Goal: Information Seeking & Learning: Find specific fact

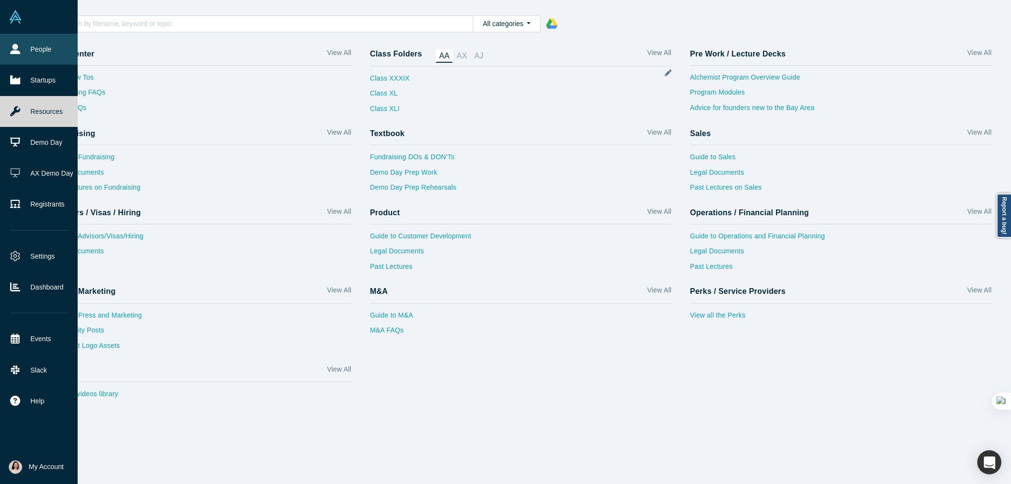
click at [20, 53] on icon at bounding box center [15, 49] width 10 height 10
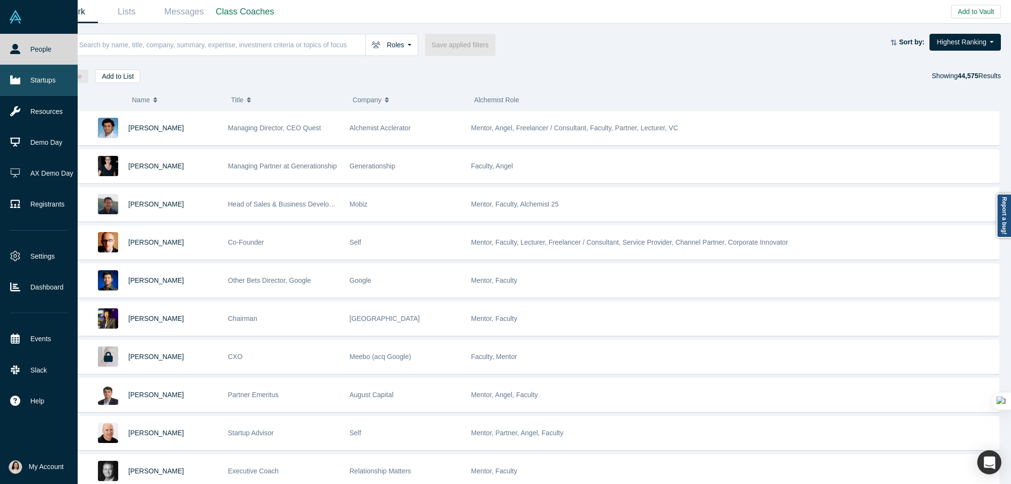
click at [33, 84] on link "Startups" at bounding box center [39, 80] width 78 height 31
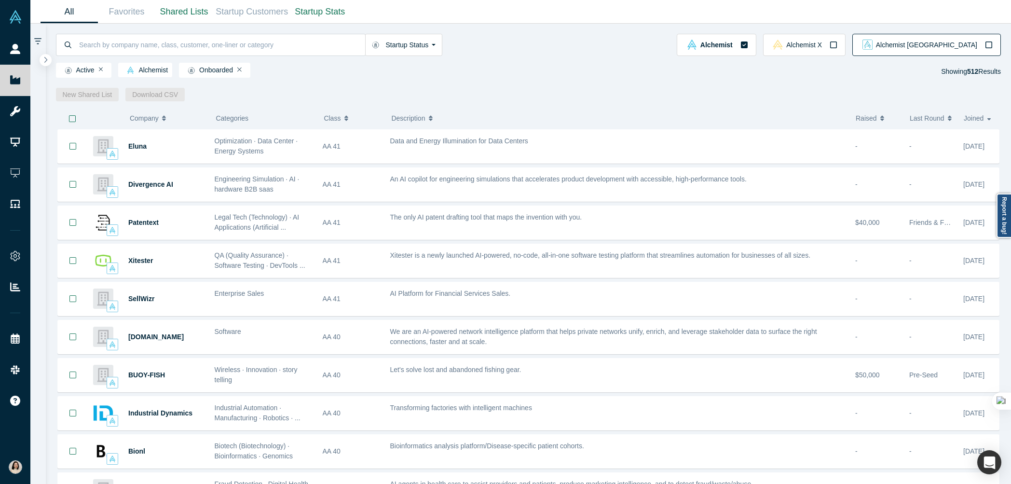
click at [979, 45] on div "Alchemist [GEOGRAPHIC_DATA]" at bounding box center [926, 45] width 132 height 10
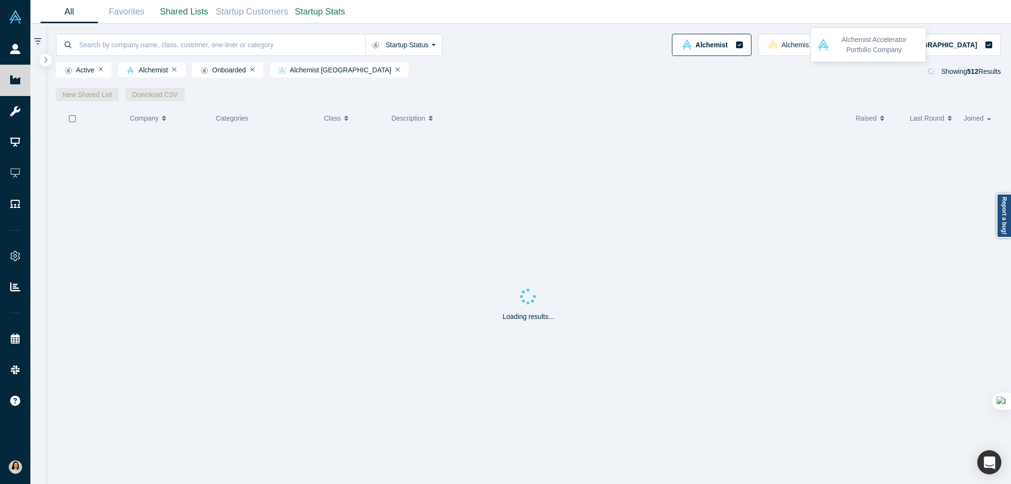
click at [743, 43] on div "Alchemist" at bounding box center [711, 45] width 63 height 10
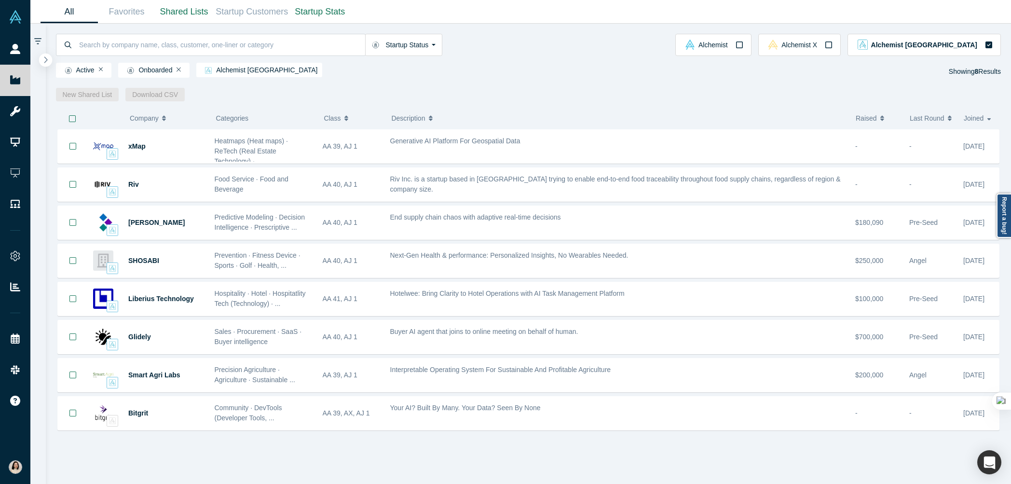
click at [48, 59] on button "button" at bounding box center [45, 60] width 13 height 13
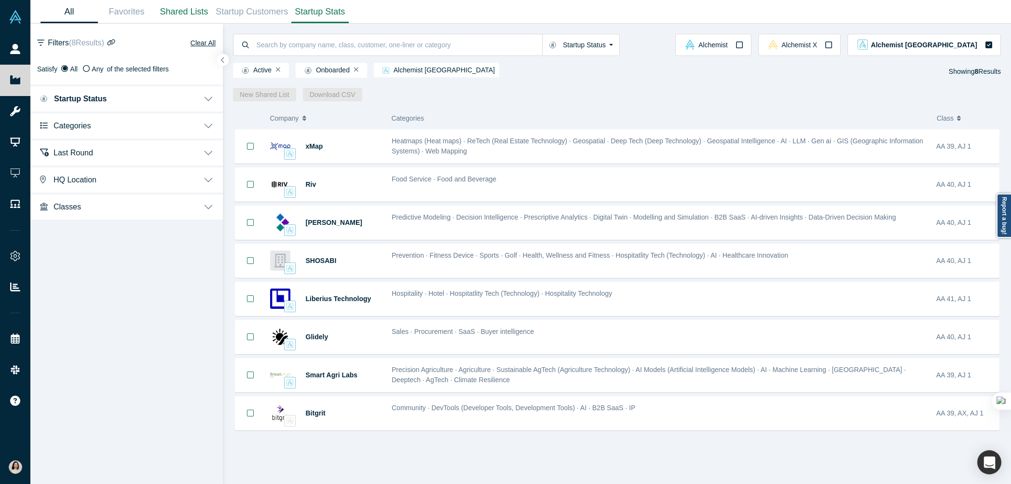
click at [318, 12] on link "Startup Stats" at bounding box center [319, 11] width 57 height 23
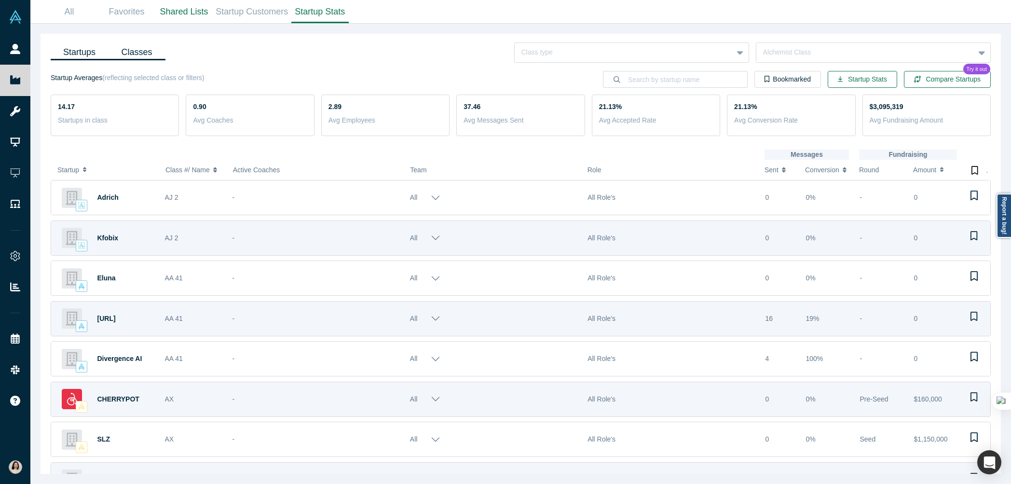
click at [132, 54] on link "Classes" at bounding box center [136, 52] width 57 height 16
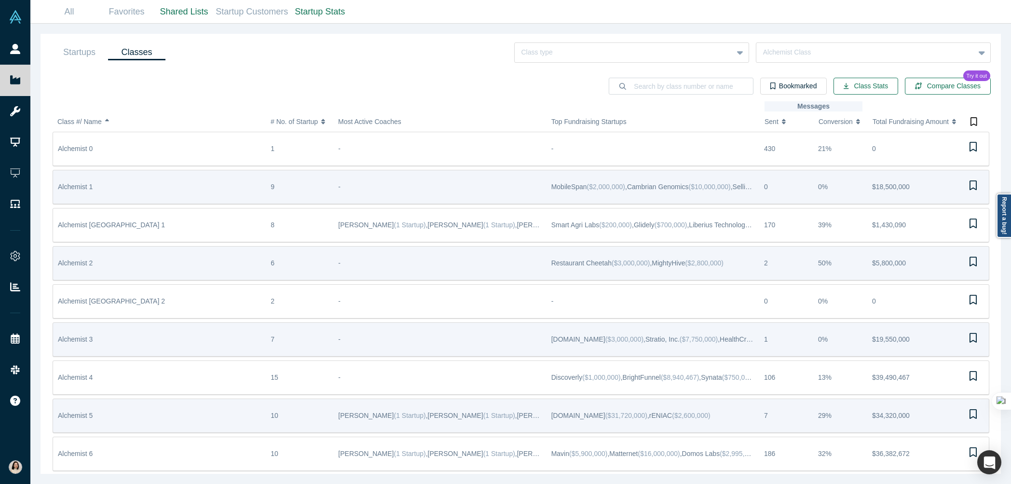
click at [235, 220] on div "Alchemist Japan 1" at bounding box center [159, 224] width 203 height 33
click at [238, 229] on div "Alchemist Japan 1" at bounding box center [159, 224] width 203 height 33
click at [99, 225] on span "Alchemist Japan 1" at bounding box center [111, 225] width 107 height 8
click at [93, 226] on span "Alchemist Japan 1" at bounding box center [111, 225] width 107 height 8
click at [97, 226] on span "Alchemist Japan 1" at bounding box center [111, 225] width 107 height 8
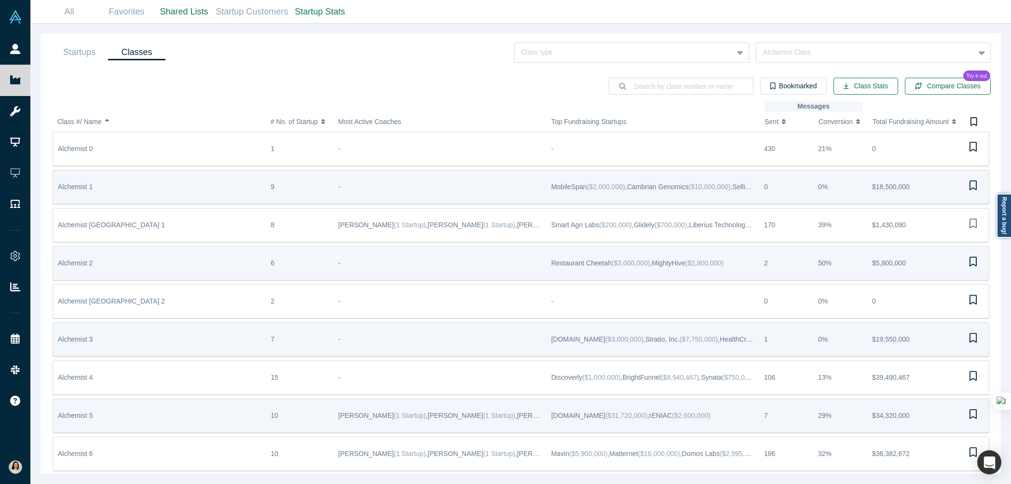
click at [973, 224] on icon "Bookmark" at bounding box center [972, 222] width 7 height 9
click at [84, 51] on link "Startups" at bounding box center [79, 52] width 57 height 16
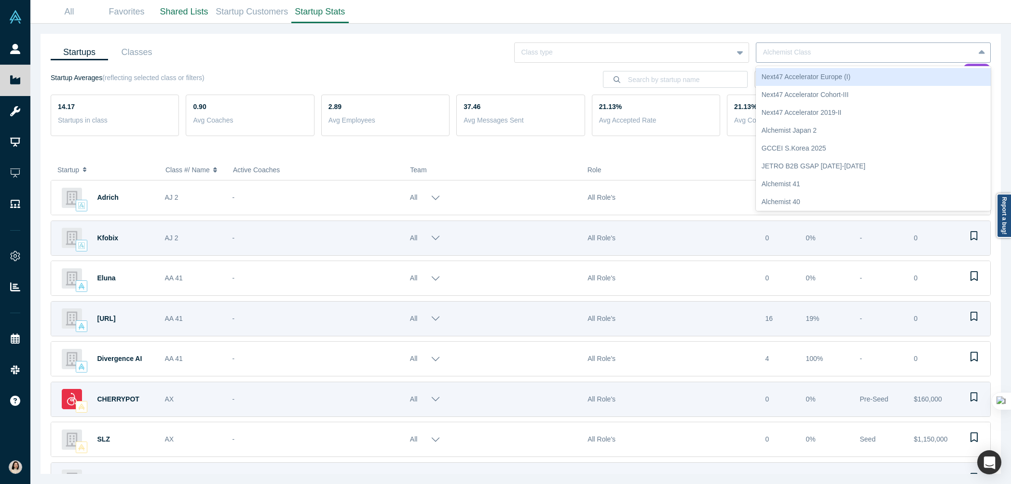
click at [934, 52] on div at bounding box center [865, 52] width 204 height 12
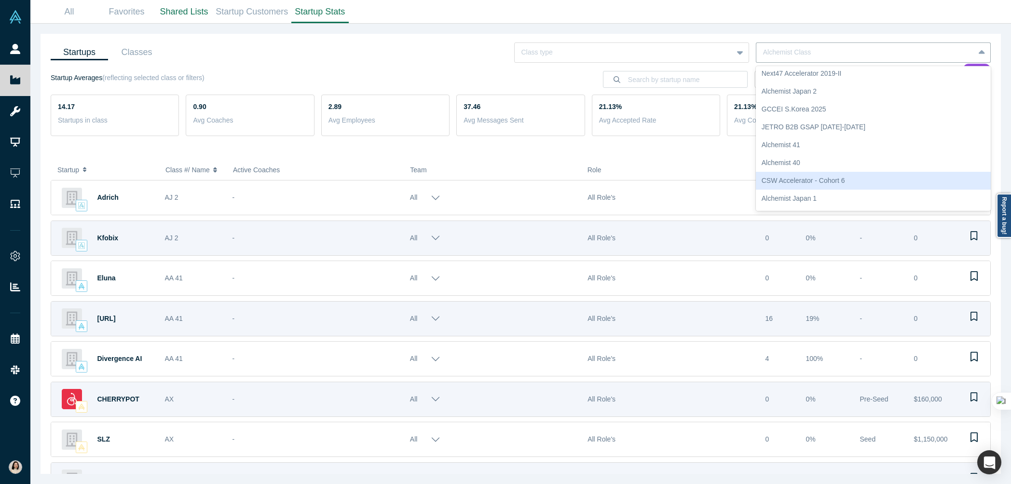
scroll to position [40, 0]
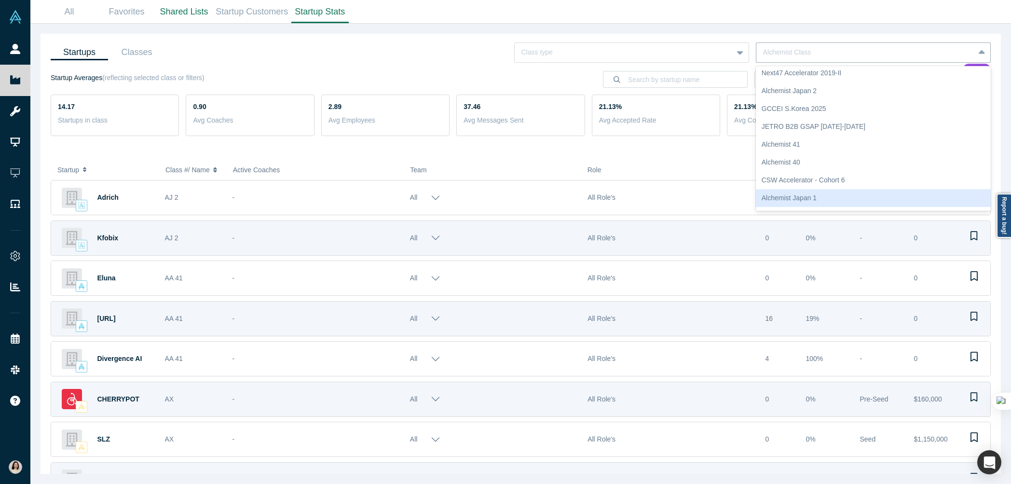
click at [807, 193] on div "Alchemist Japan 1" at bounding box center [873, 198] width 235 height 18
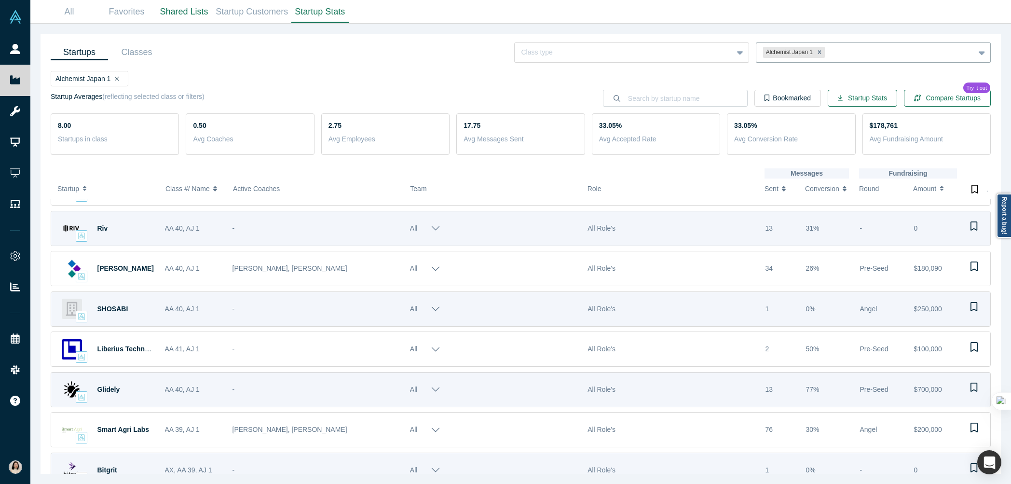
scroll to position [48, 0]
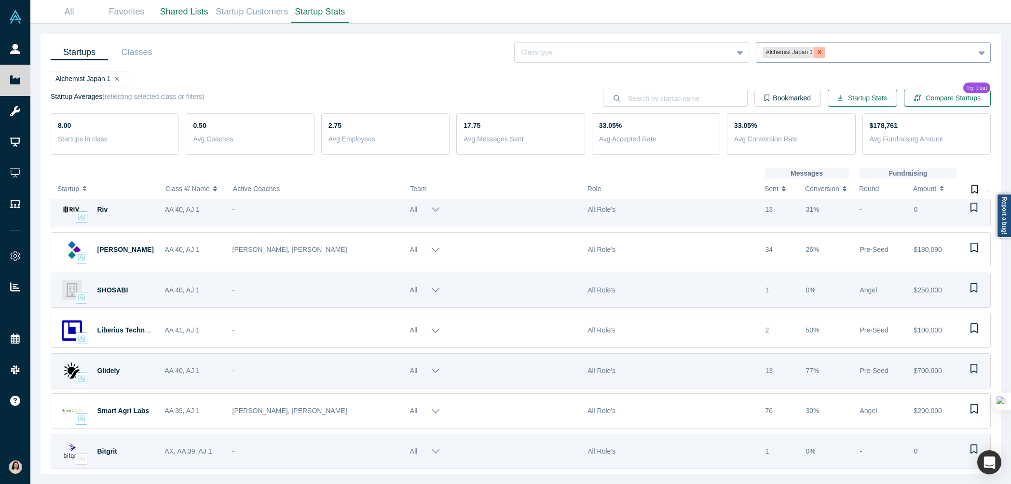
click at [817, 49] on icon "Remove Alchemist Japan 1" at bounding box center [819, 52] width 7 height 7
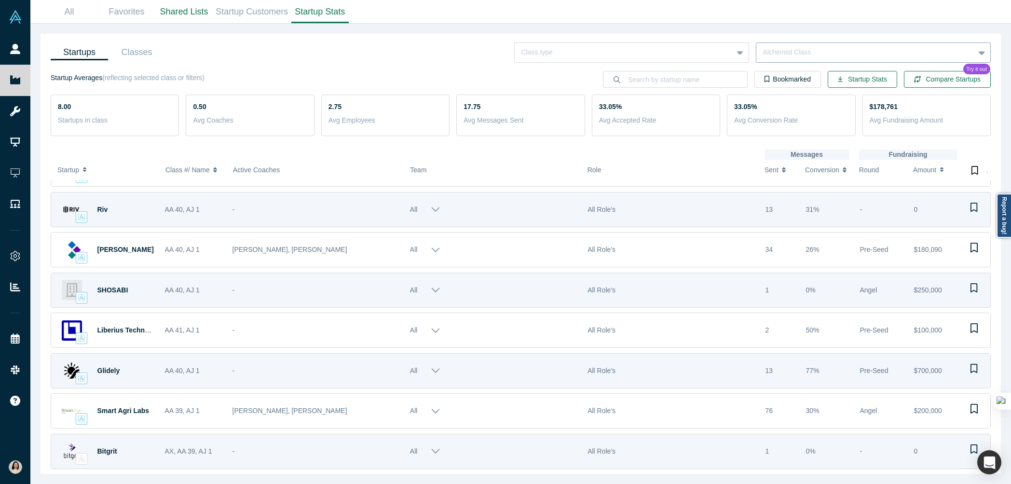
scroll to position [28, 0]
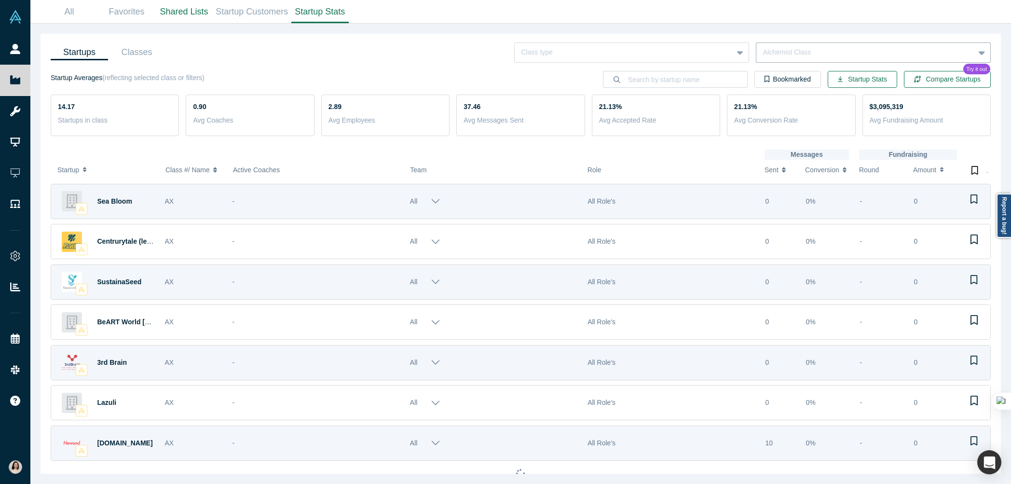
scroll to position [528, 0]
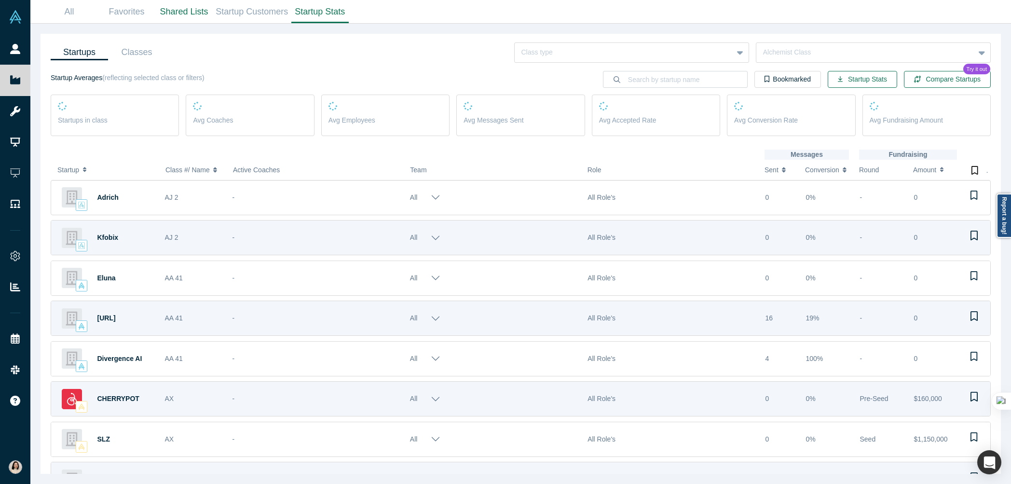
click at [433, 196] on button "All" at bounding box center [425, 197] width 31 height 27
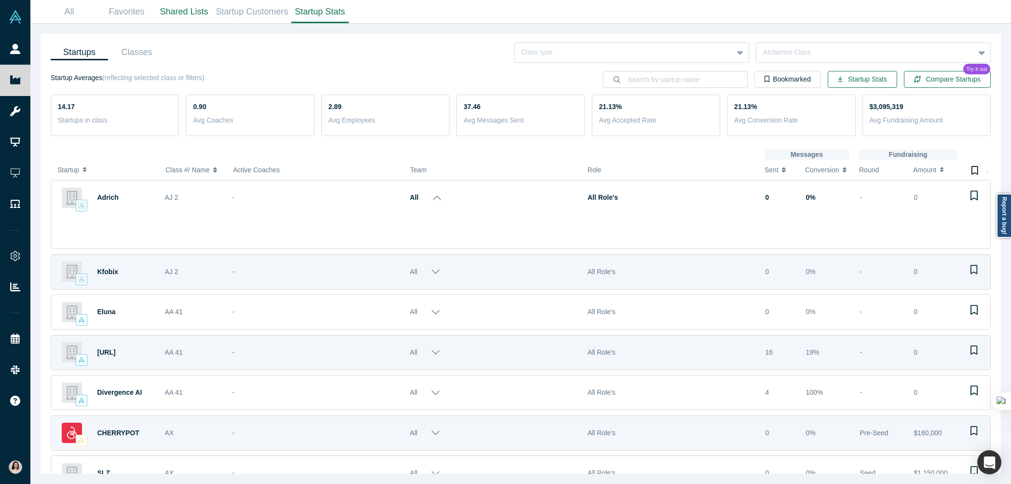
click at [434, 274] on button "All" at bounding box center [425, 271] width 31 height 27
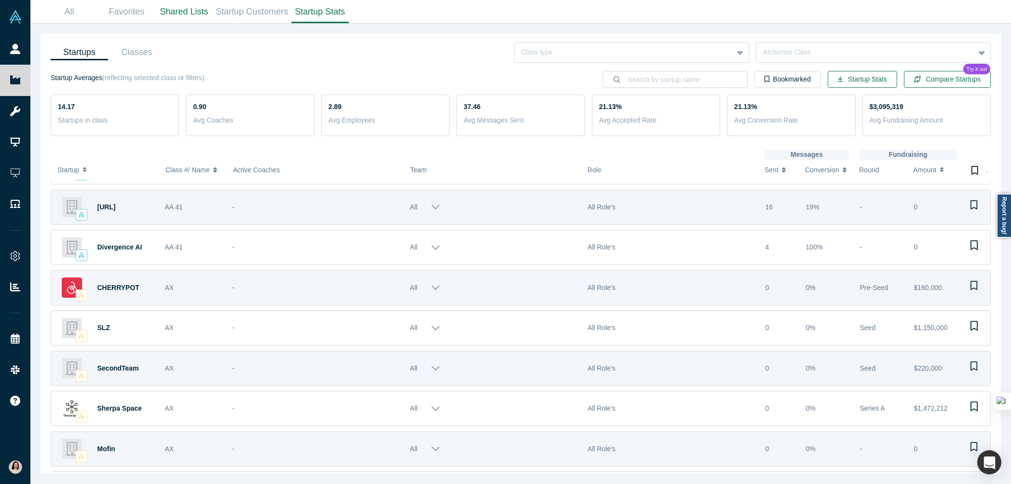
scroll to position [196, 0]
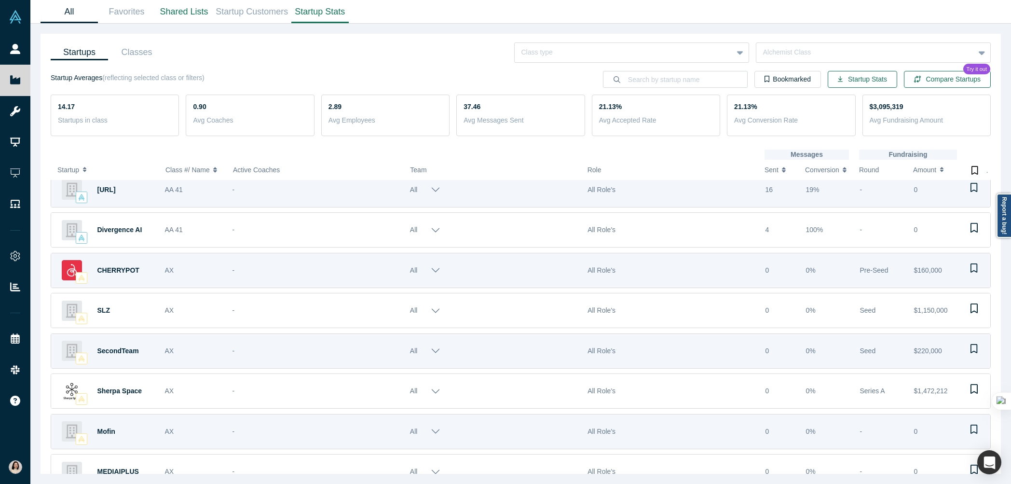
click at [81, 14] on link "All" at bounding box center [69, 11] width 57 height 23
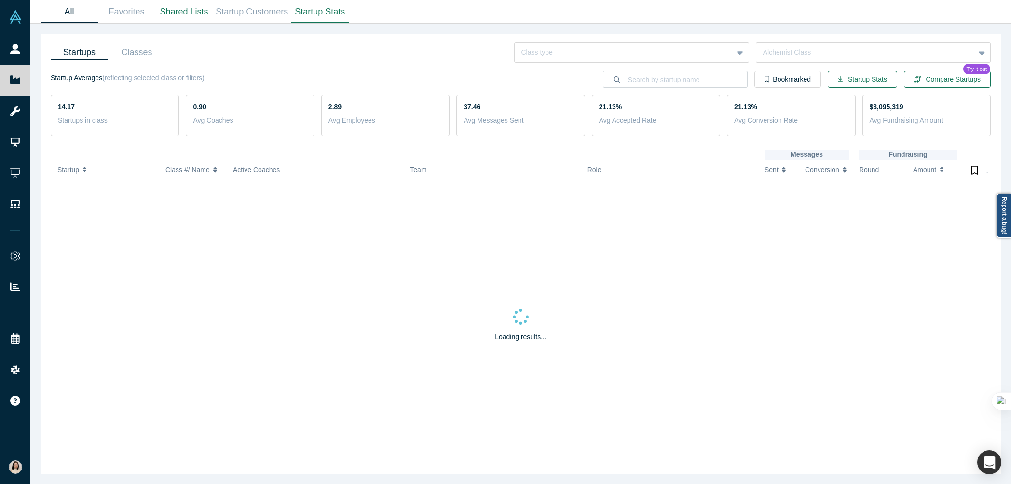
click at [69, 12] on link "All" at bounding box center [69, 11] width 57 height 23
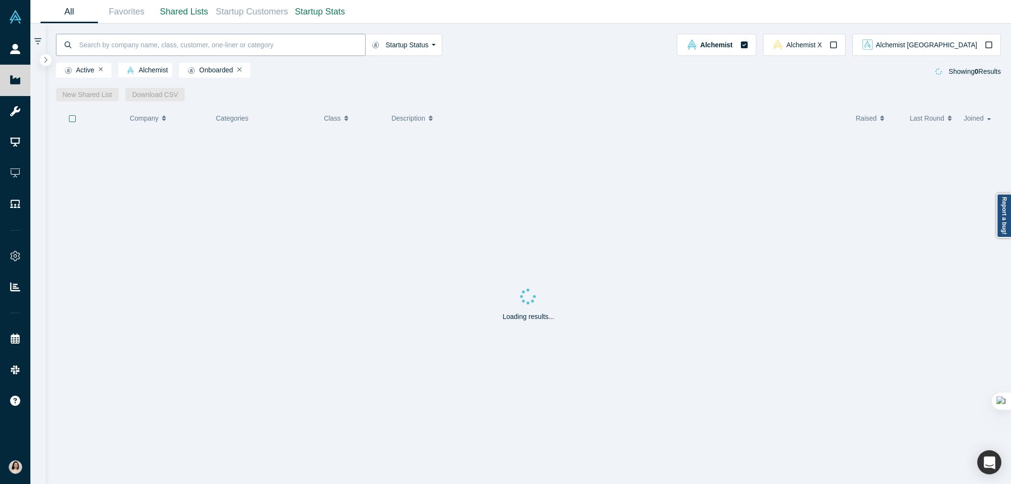
click at [133, 45] on input at bounding box center [221, 44] width 287 height 23
type input "r"
type input "general"
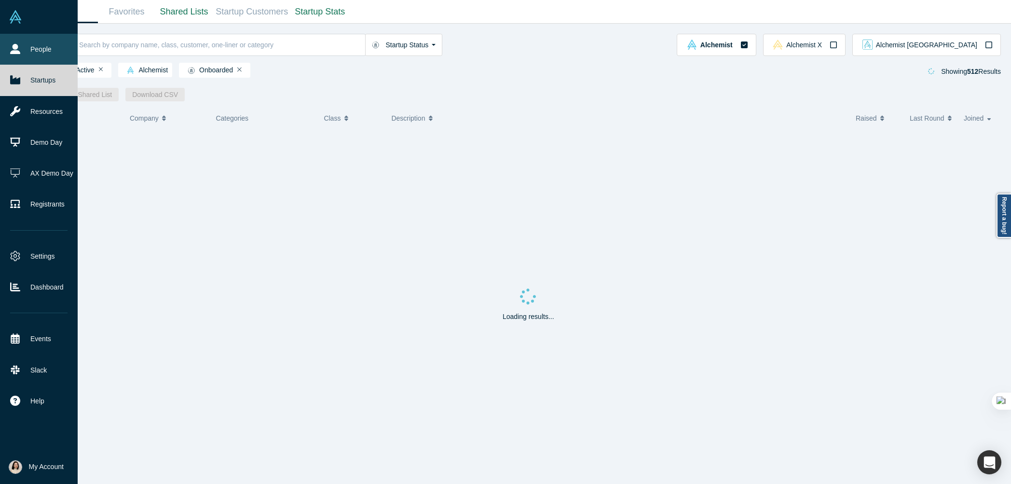
click at [10, 48] on icon at bounding box center [15, 49] width 10 height 10
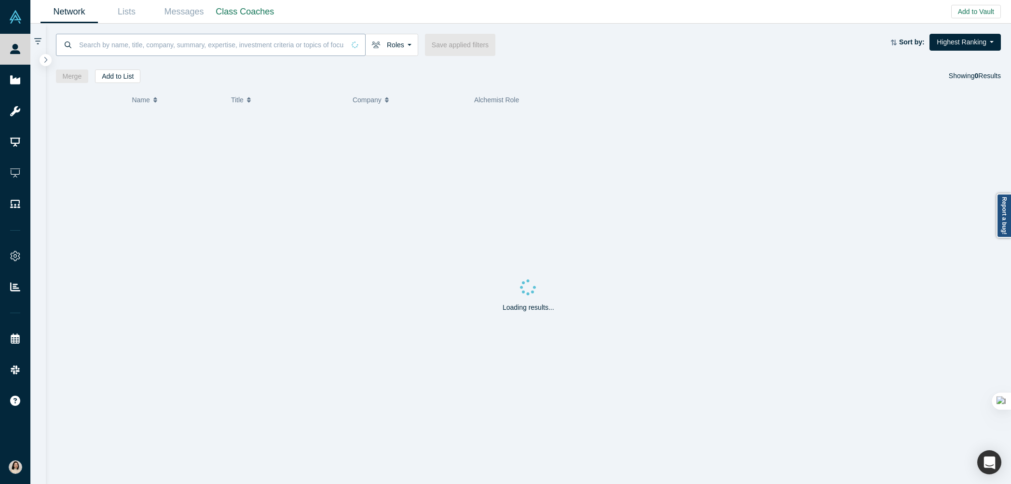
click at [95, 42] on input at bounding box center [211, 44] width 267 height 23
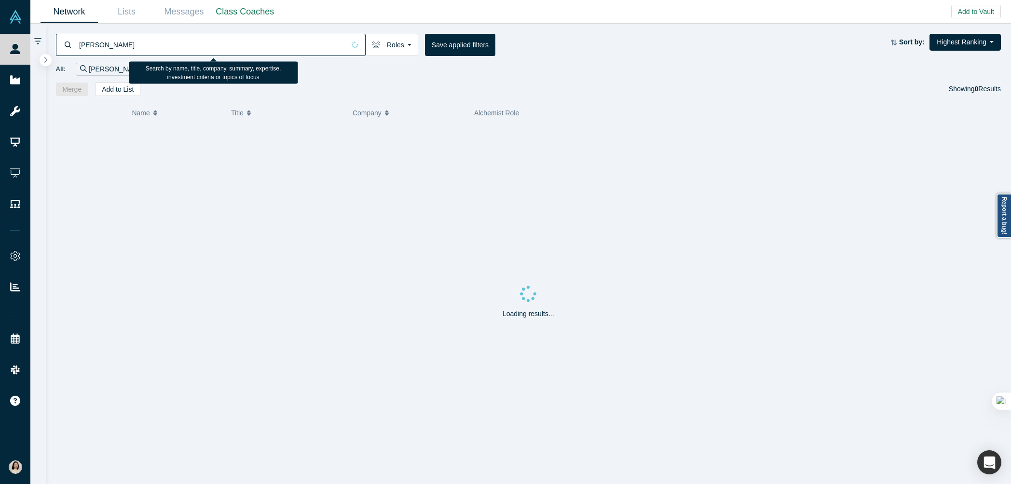
click at [117, 44] on input "alexey" at bounding box center [211, 44] width 267 height 23
click at [88, 44] on input "alexey" at bounding box center [211, 44] width 267 height 23
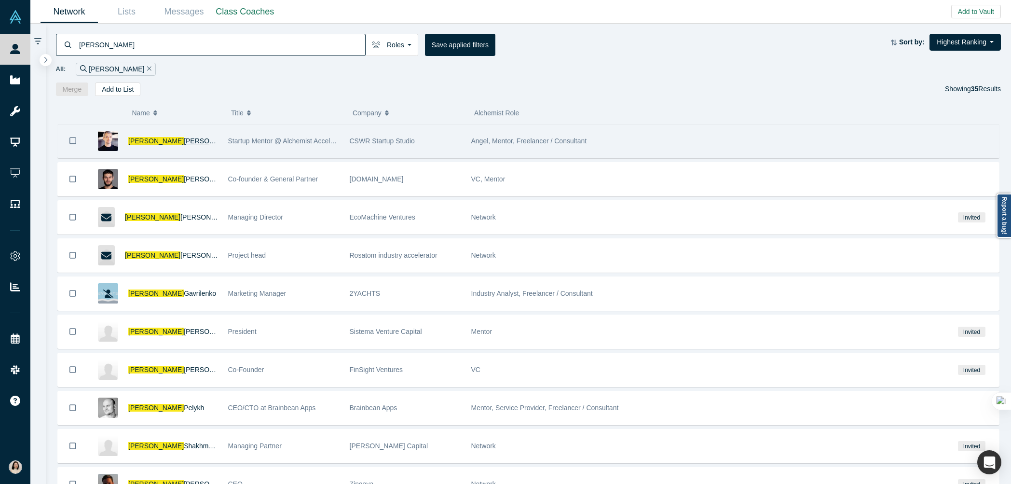
type input "alexey"
click at [184, 139] on span "Ovsyannikov" at bounding box center [211, 141] width 55 height 8
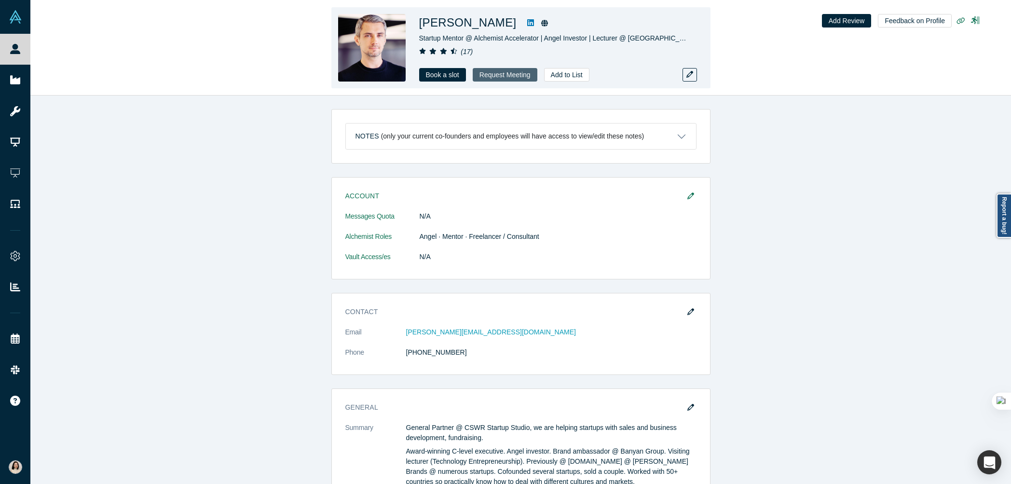
click at [494, 72] on button "Request Meeting" at bounding box center [505, 75] width 65 height 14
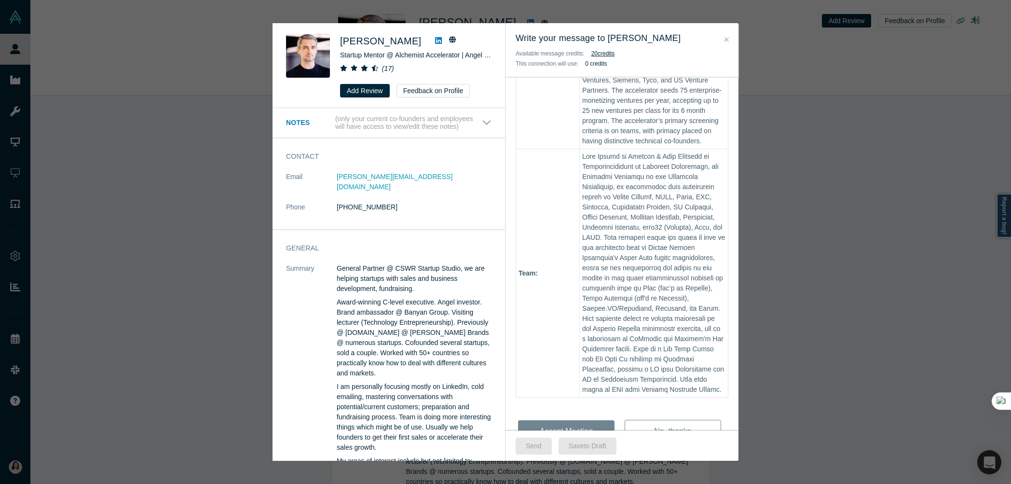
scroll to position [441, 0]
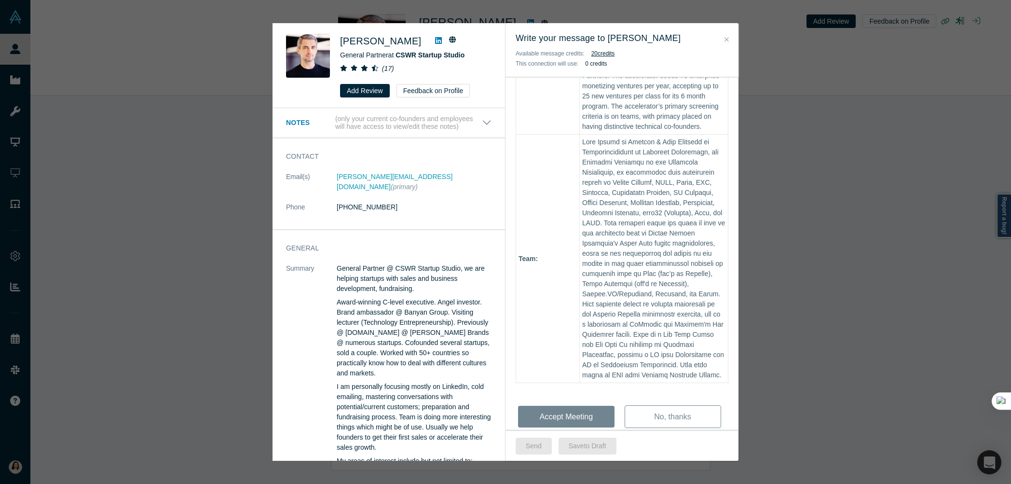
click at [176, 114] on div "Alexey Ovsyannikov General Partner at CSWR Startup Studio ( 17 ) Add Review Fee…" at bounding box center [505, 242] width 1011 height 484
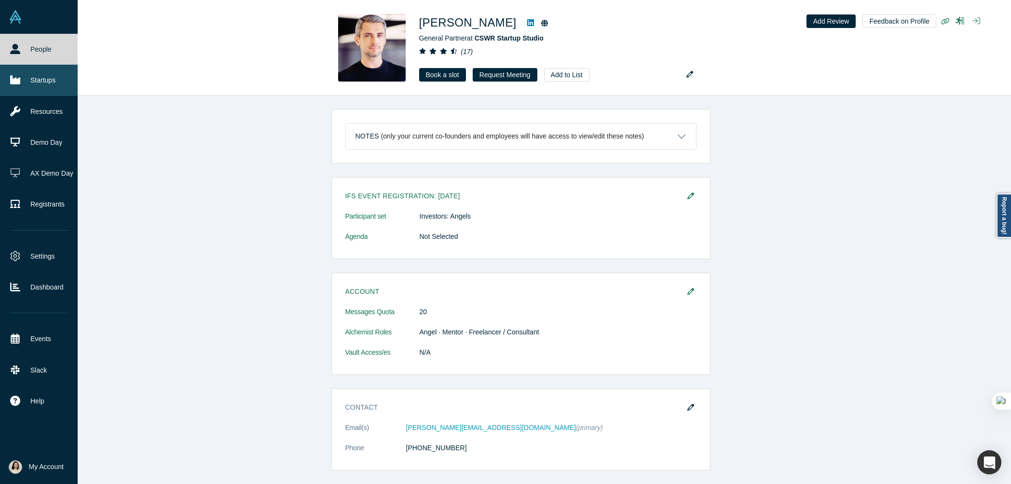
click at [43, 83] on link "Startups" at bounding box center [39, 80] width 78 height 31
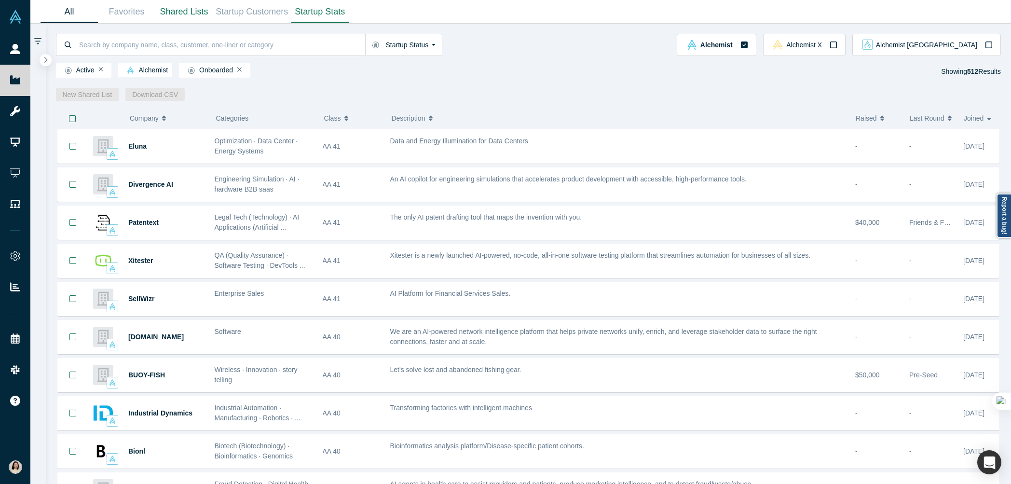
click at [313, 10] on link "Startup Stats" at bounding box center [319, 11] width 57 height 23
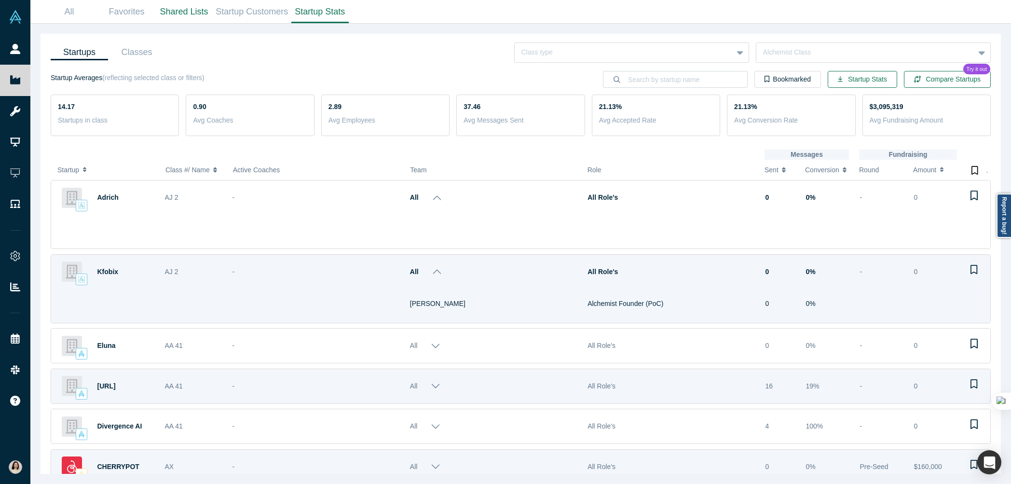
click at [760, 116] on p "Avg Conversion Rate" at bounding box center [791, 120] width 114 height 10
click at [626, 121] on p "Avg Accepted Rate" at bounding box center [656, 120] width 114 height 10
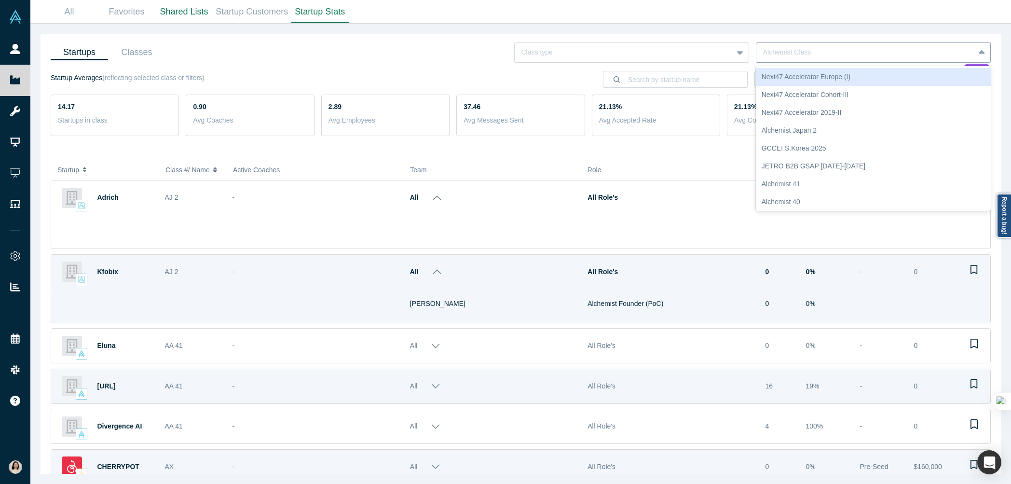
click at [871, 54] on div at bounding box center [865, 52] width 204 height 12
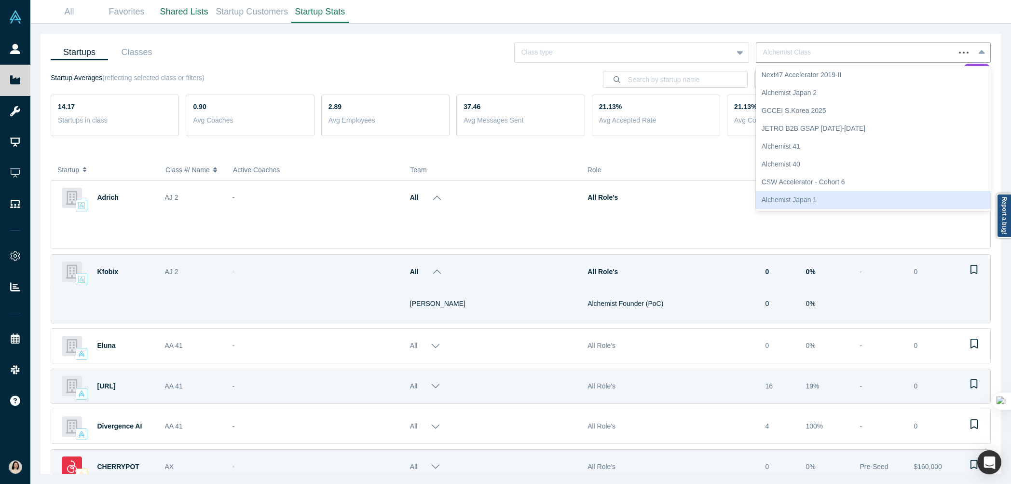
click at [799, 202] on div "Alchemist Japan 1" at bounding box center [873, 200] width 235 height 18
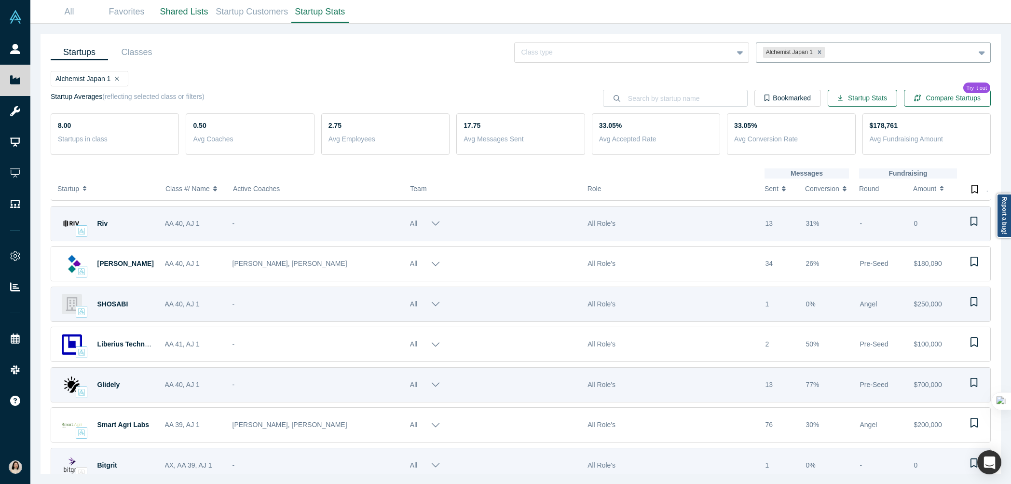
scroll to position [48, 0]
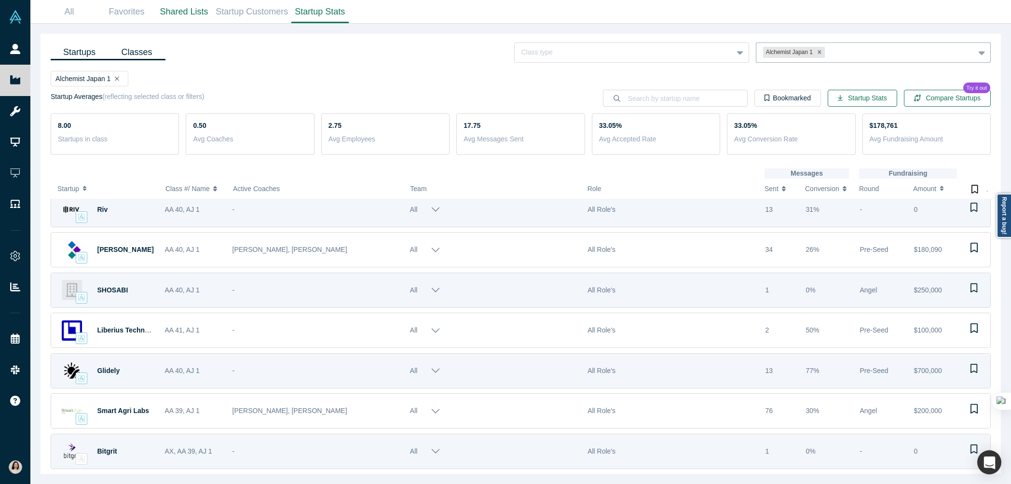
click at [143, 51] on link "Classes" at bounding box center [136, 52] width 57 height 16
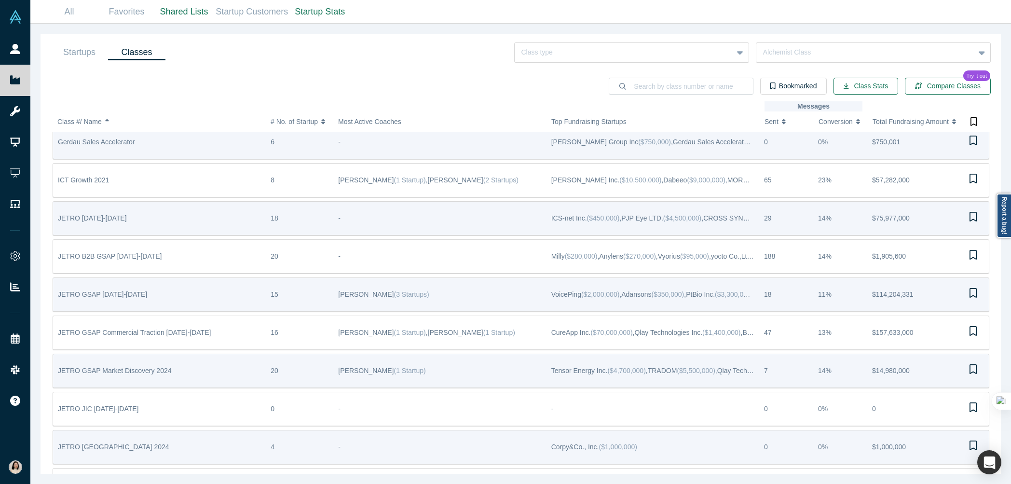
scroll to position [2102, 0]
click at [774, 122] on span "Sent" at bounding box center [771, 121] width 14 height 20
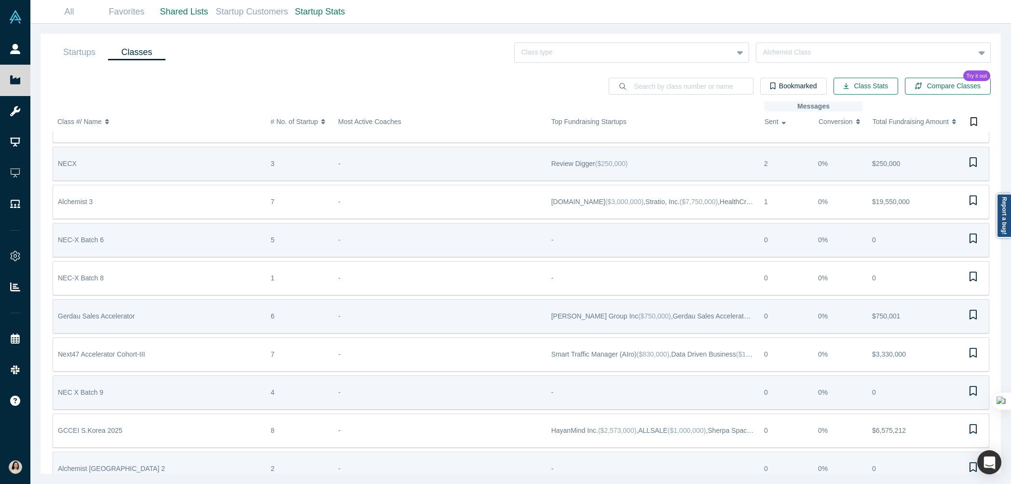
scroll to position [2341, 0]
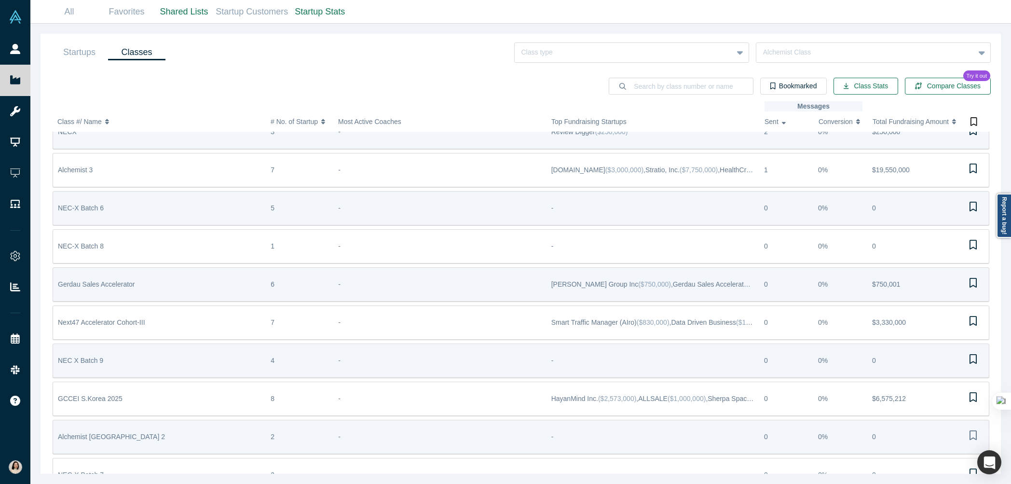
click at [971, 434] on icon "Bookmark" at bounding box center [972, 434] width 7 height 9
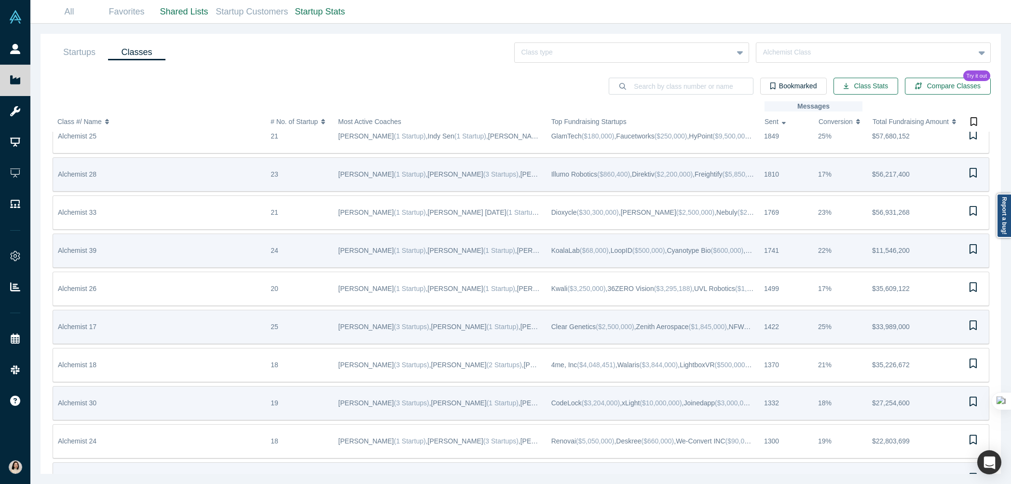
scroll to position [0, 0]
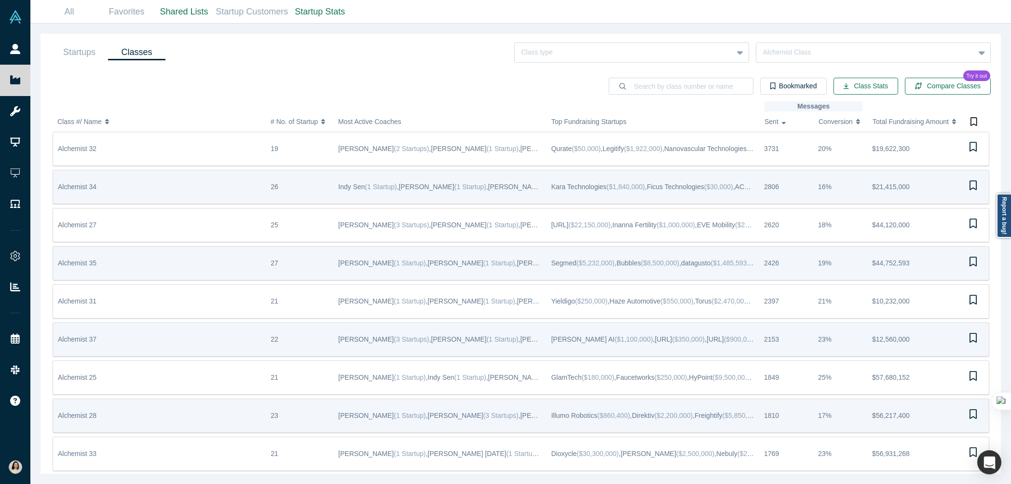
click at [843, 119] on span "Conversion" at bounding box center [835, 121] width 34 height 20
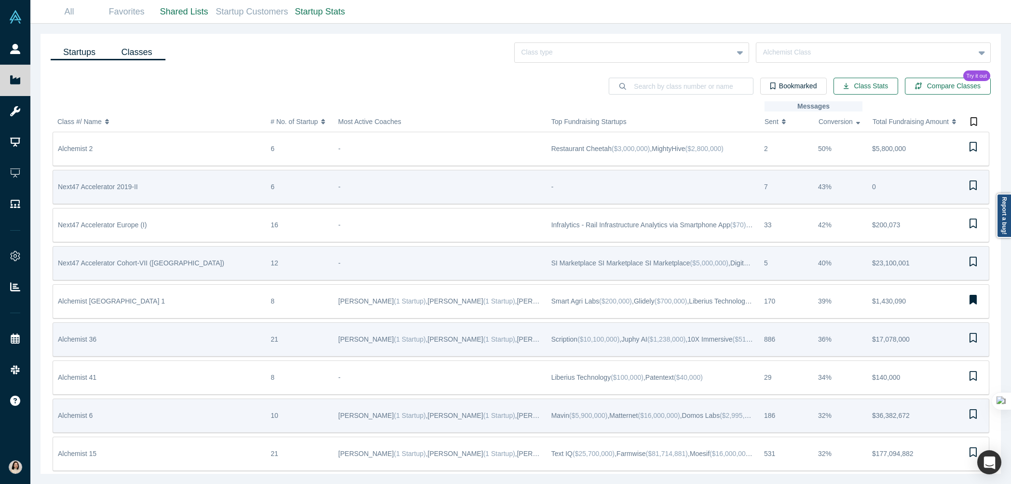
click at [83, 55] on link "Startups" at bounding box center [79, 52] width 57 height 16
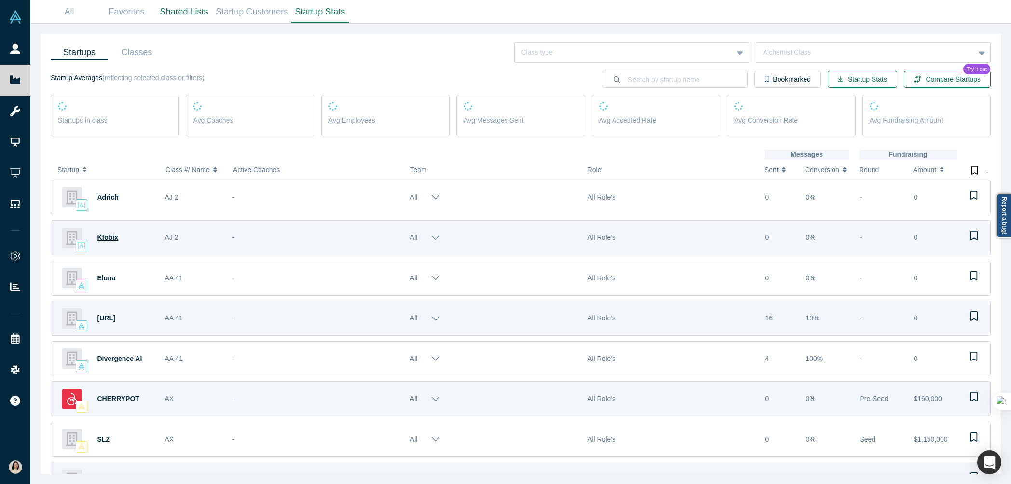
click at [112, 236] on span "Kfobix" at bounding box center [107, 237] width 21 height 8
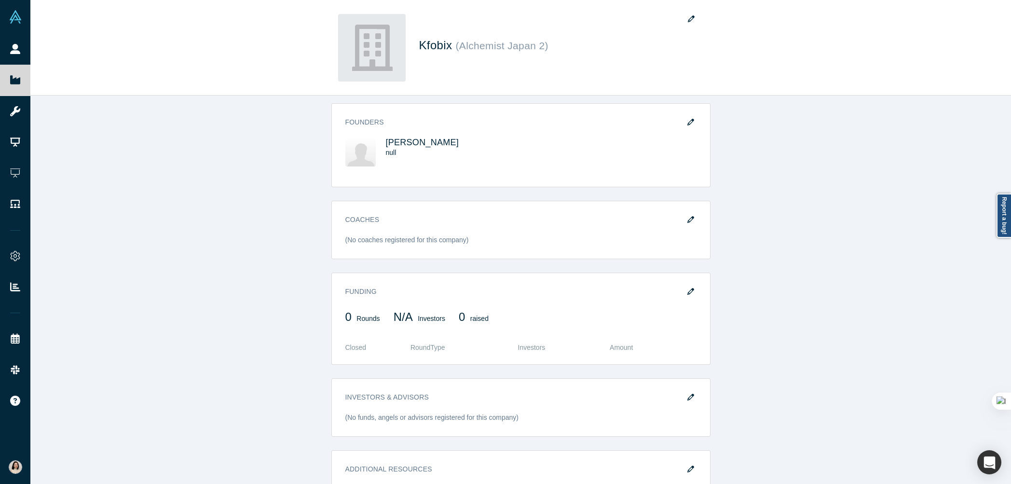
scroll to position [281, 0]
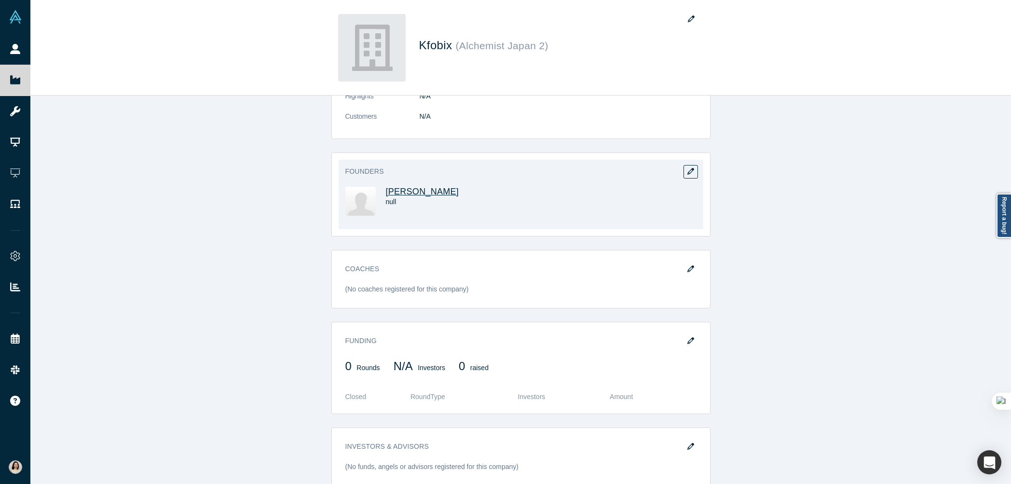
click at [406, 193] on span "[PERSON_NAME]" at bounding box center [422, 192] width 73 height 10
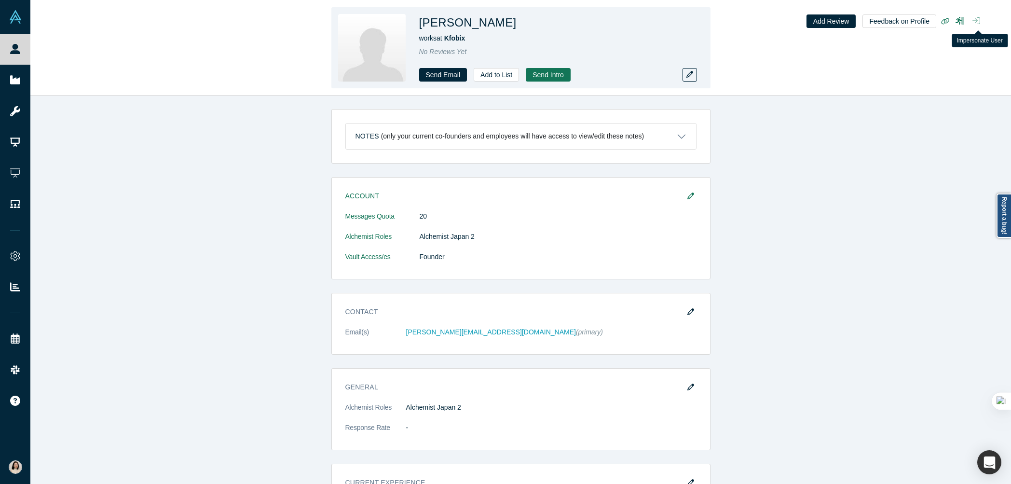
click at [972, 19] on button "button" at bounding box center [975, 21] width 15 height 14
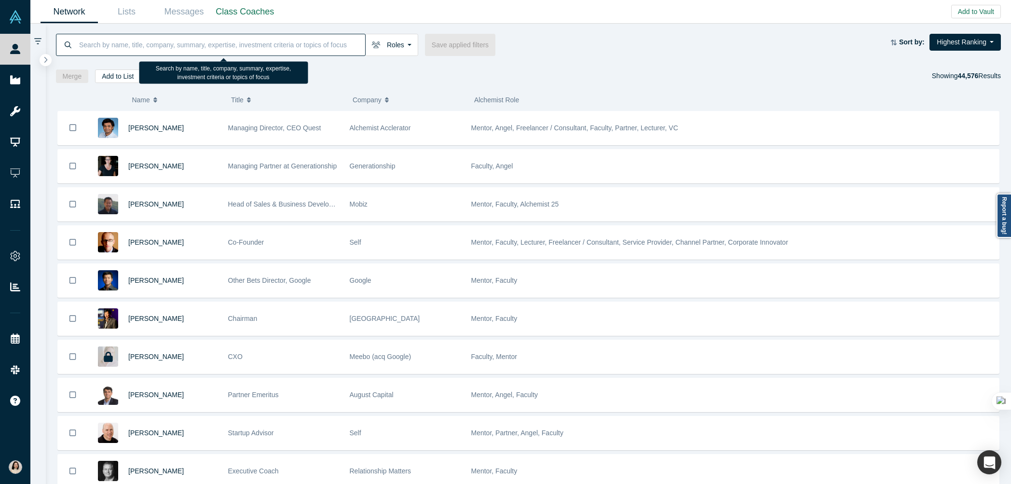
click at [134, 43] on input at bounding box center [221, 44] width 287 height 23
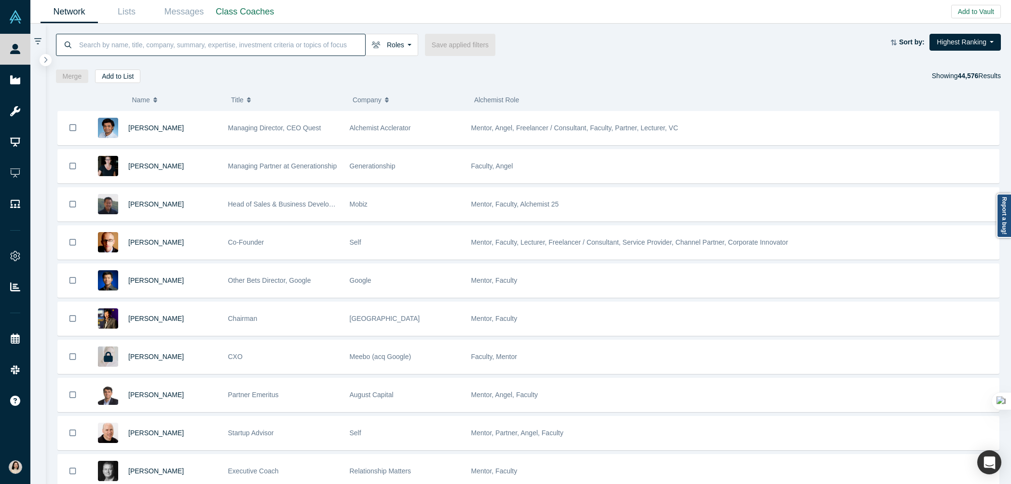
click at [136, 49] on input at bounding box center [221, 44] width 287 height 23
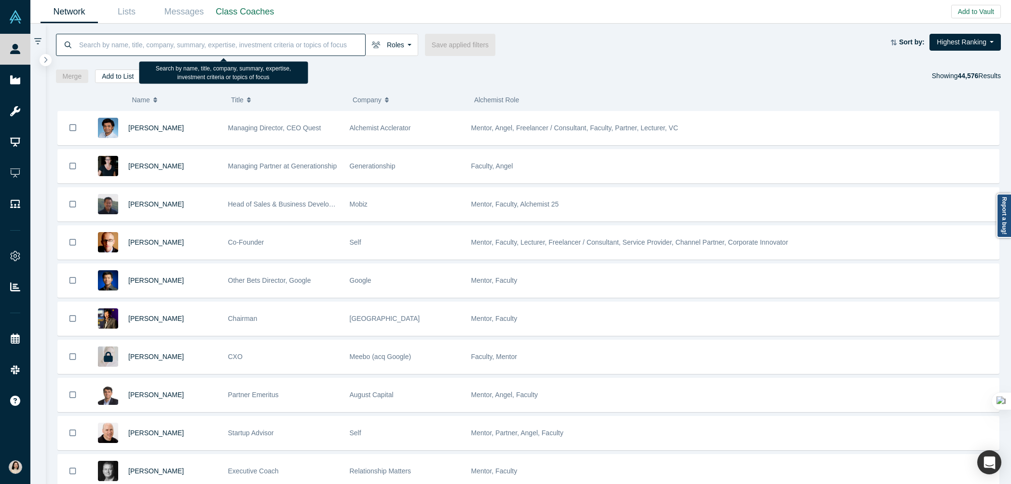
type input "k"
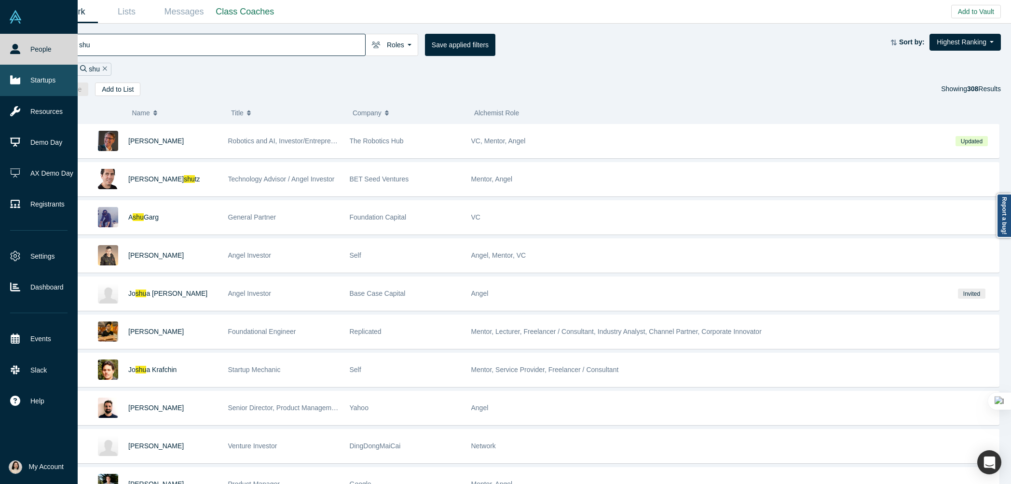
type input "shu"
click at [9, 77] on link "Startups" at bounding box center [39, 80] width 78 height 31
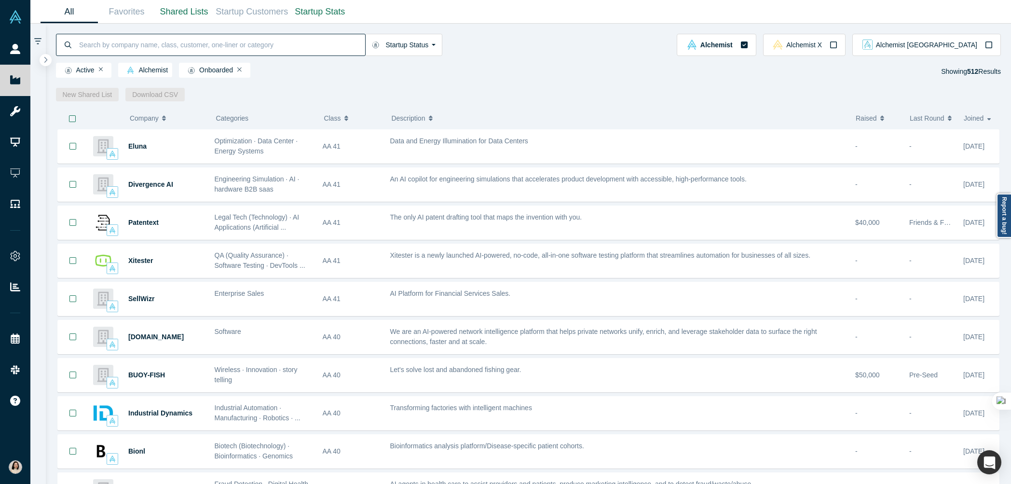
click at [196, 40] on input at bounding box center [221, 44] width 287 height 23
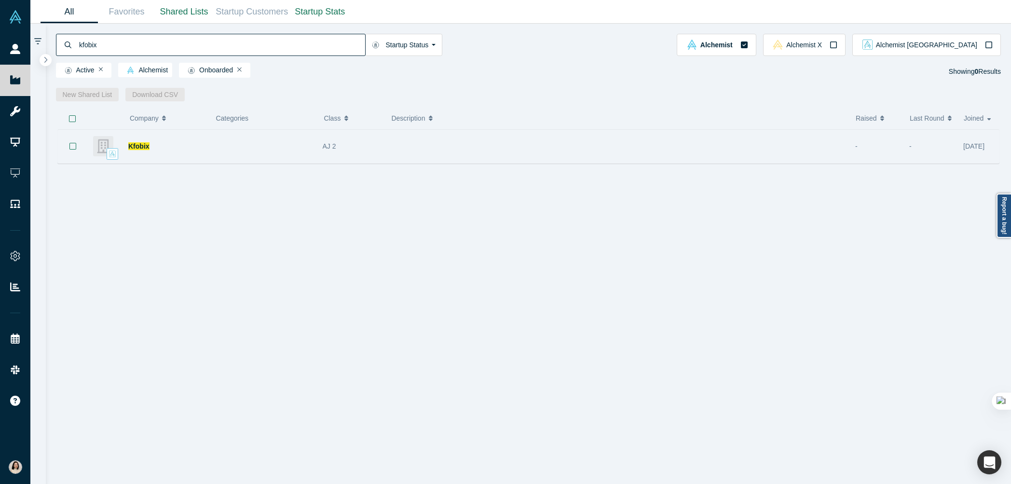
type input "kfobix"
click at [136, 147] on span "Kfobix" at bounding box center [138, 146] width 21 height 8
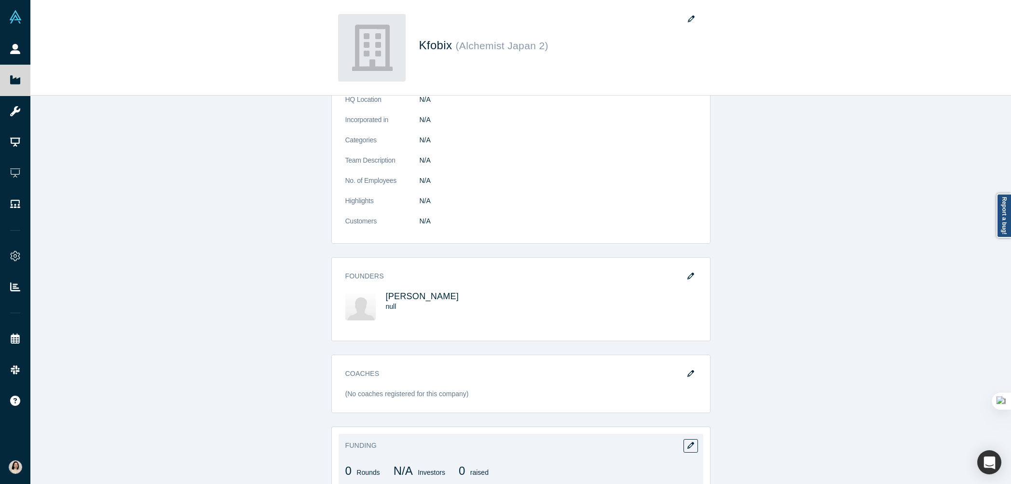
scroll to position [368, 0]
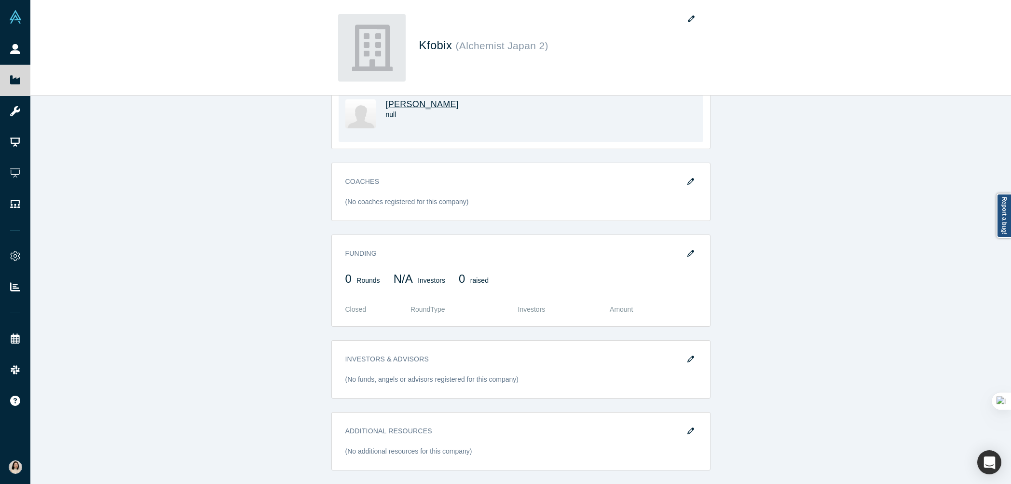
click at [413, 102] on span "[PERSON_NAME]" at bounding box center [422, 104] width 73 height 10
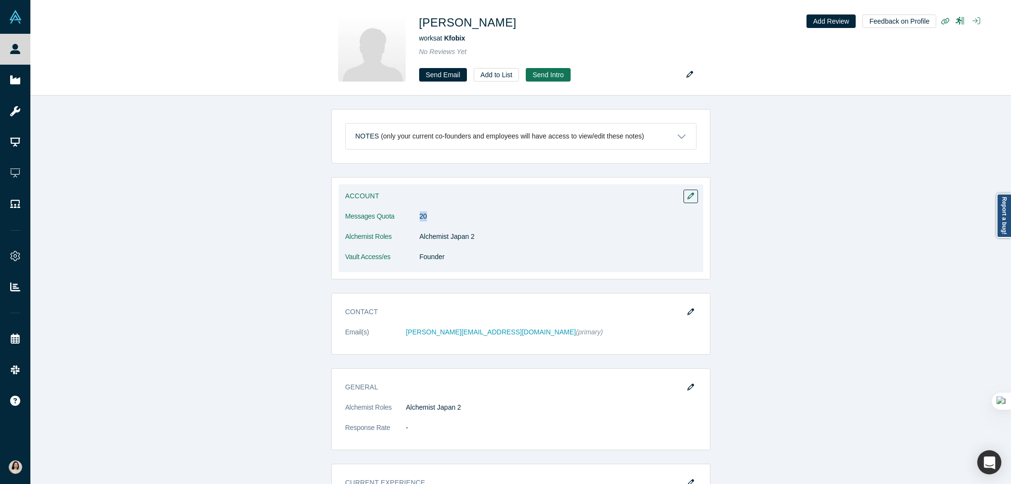
drag, startPoint x: 417, startPoint y: 217, endPoint x: 427, endPoint y: 217, distance: 9.6
click at [427, 217] on dl "Messages Quota 20 Alchemist Roles Alchemist Japan 2 Vault Access/es Founder" at bounding box center [520, 241] width 351 height 61
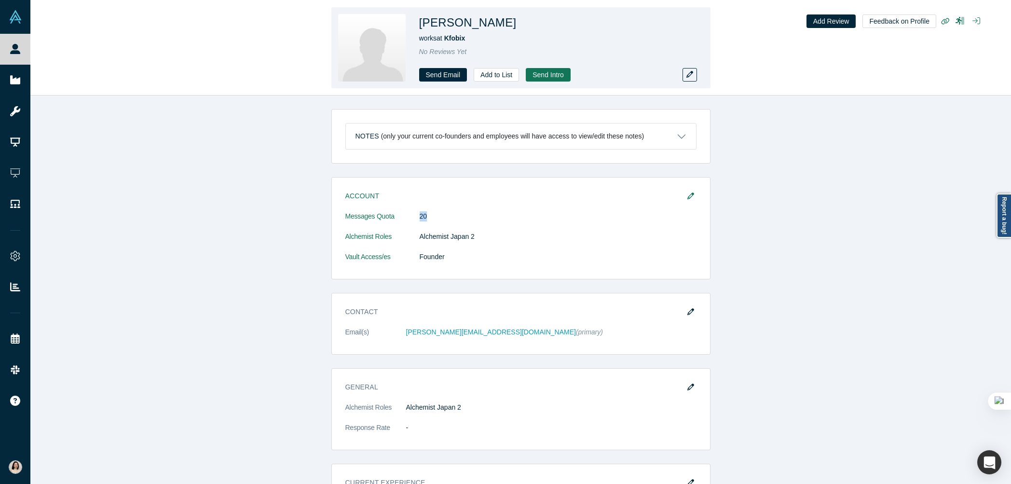
copy dl "20"
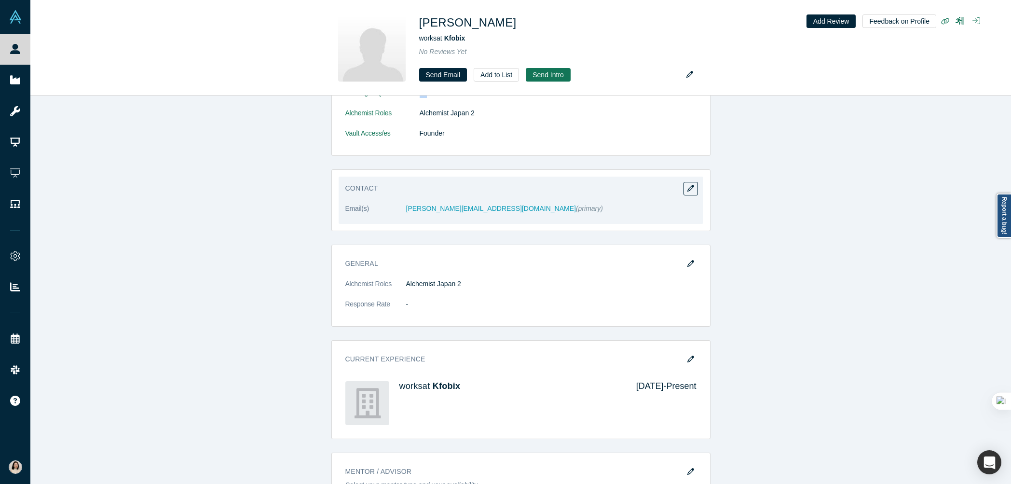
scroll to position [185, 0]
